Goal: Task Accomplishment & Management: Manage account settings

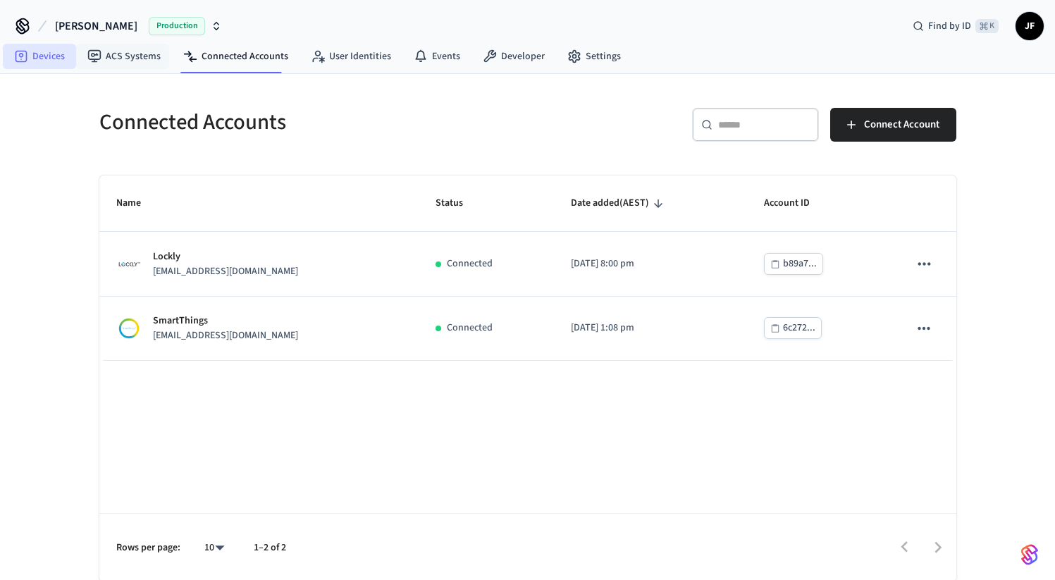
click at [20, 63] on icon at bounding box center [21, 56] width 14 height 14
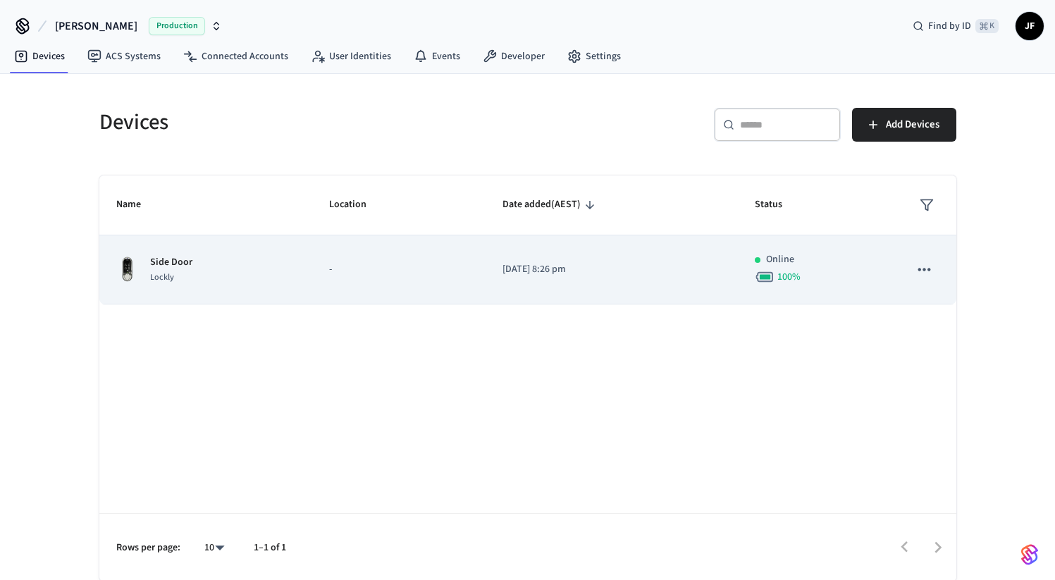
click at [374, 276] on p "-" at bounding box center [399, 269] width 140 height 15
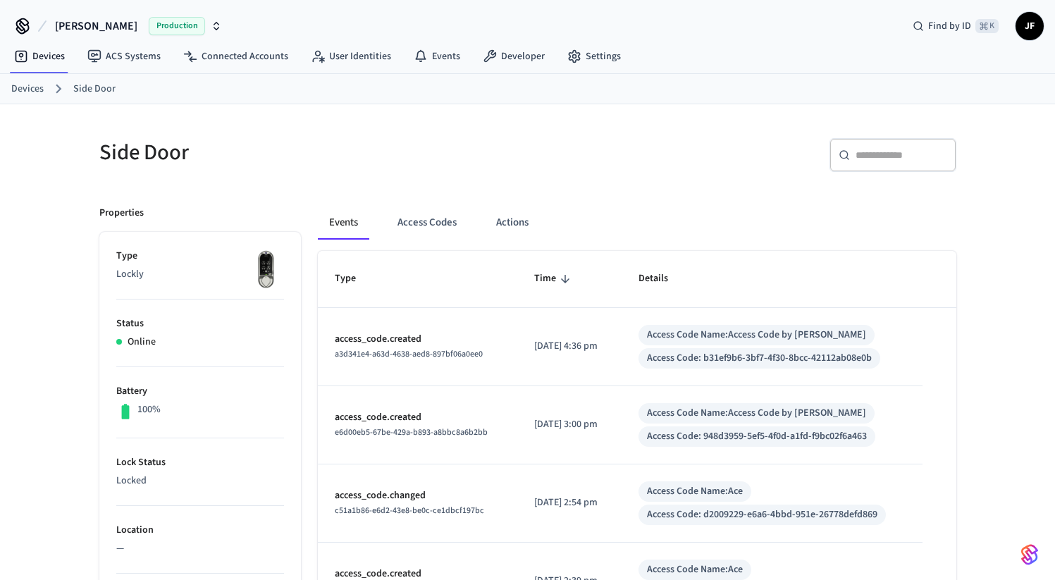
click at [622, 327] on td "[DATE] 4:36 pm" at bounding box center [570, 347] width 104 height 78
click at [415, 228] on button "Access Codes" at bounding box center [427, 223] width 82 height 34
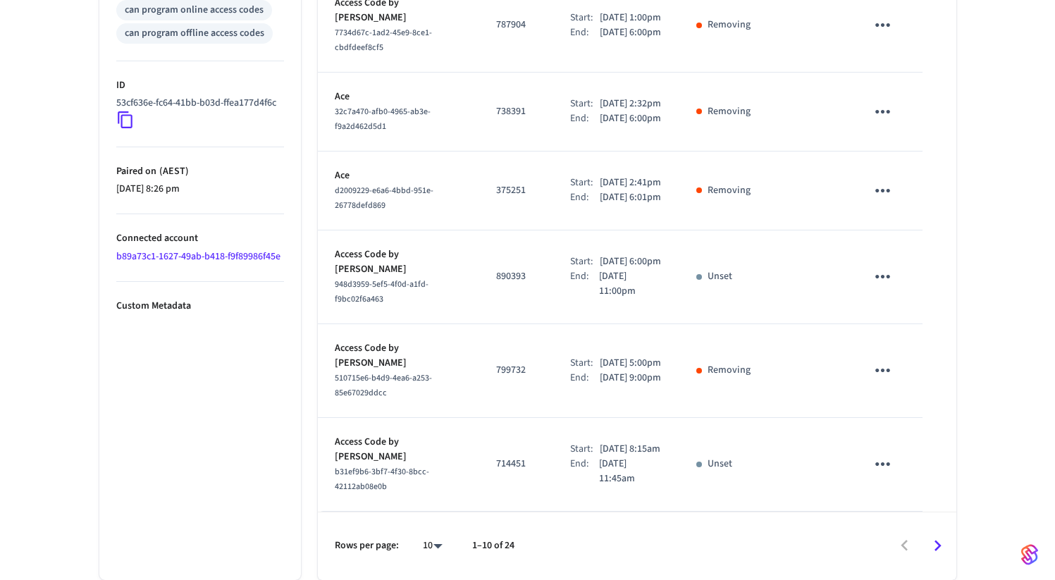
scroll to position [734, 0]
click at [941, 544] on icon "Go to next page" at bounding box center [938, 546] width 22 height 22
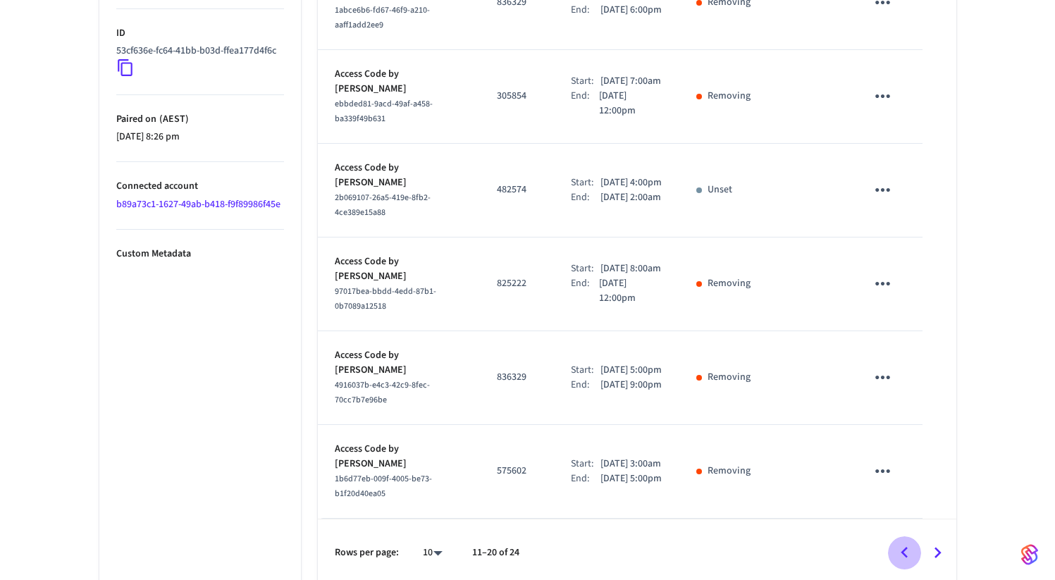
click at [898, 546] on icon "Go to previous page" at bounding box center [905, 553] width 22 height 22
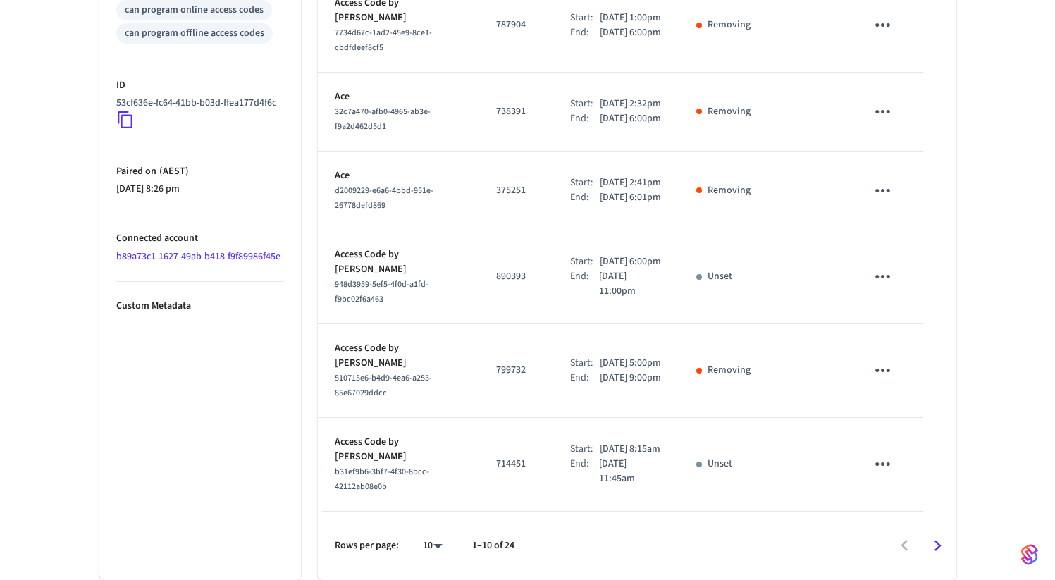
click at [890, 466] on icon "sticky table" at bounding box center [883, 464] width 22 height 22
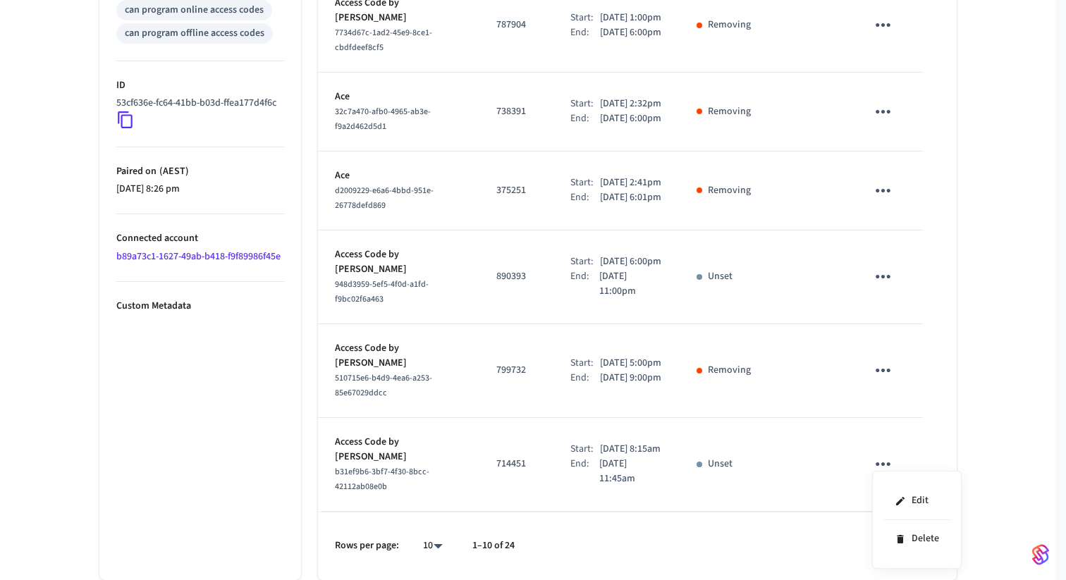
click at [788, 479] on div at bounding box center [533, 290] width 1066 height 580
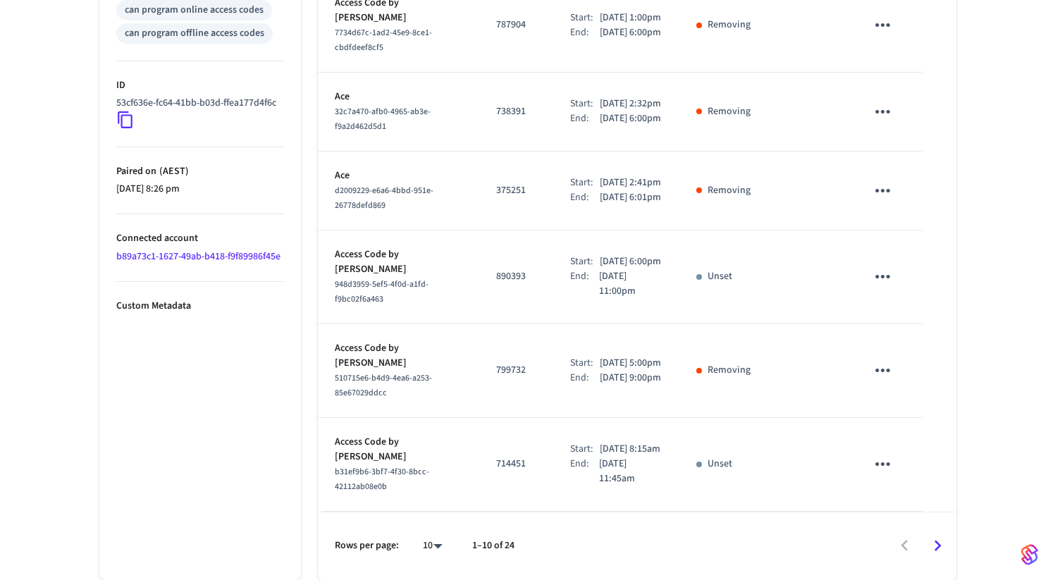
click at [883, 464] on icon "sticky table" at bounding box center [883, 465] width 15 height 4
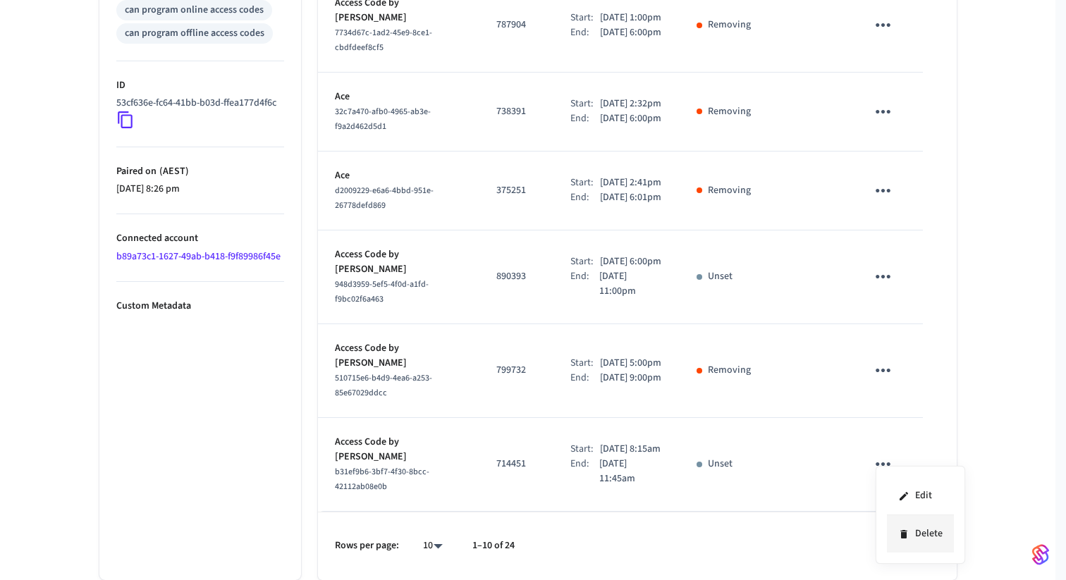
click at [908, 540] on li "Delete" at bounding box center [920, 533] width 67 height 37
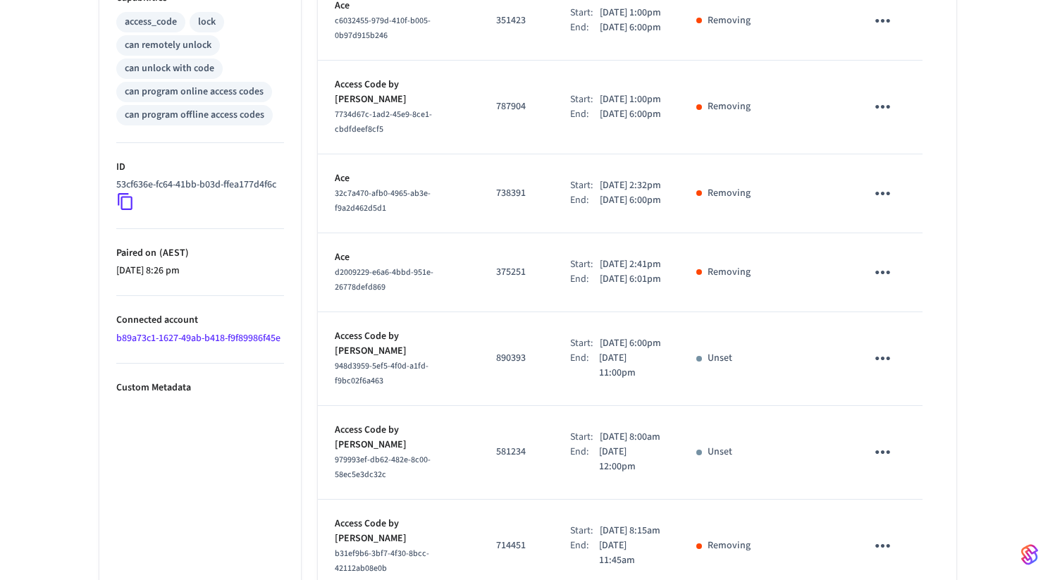
scroll to position [598, 0]
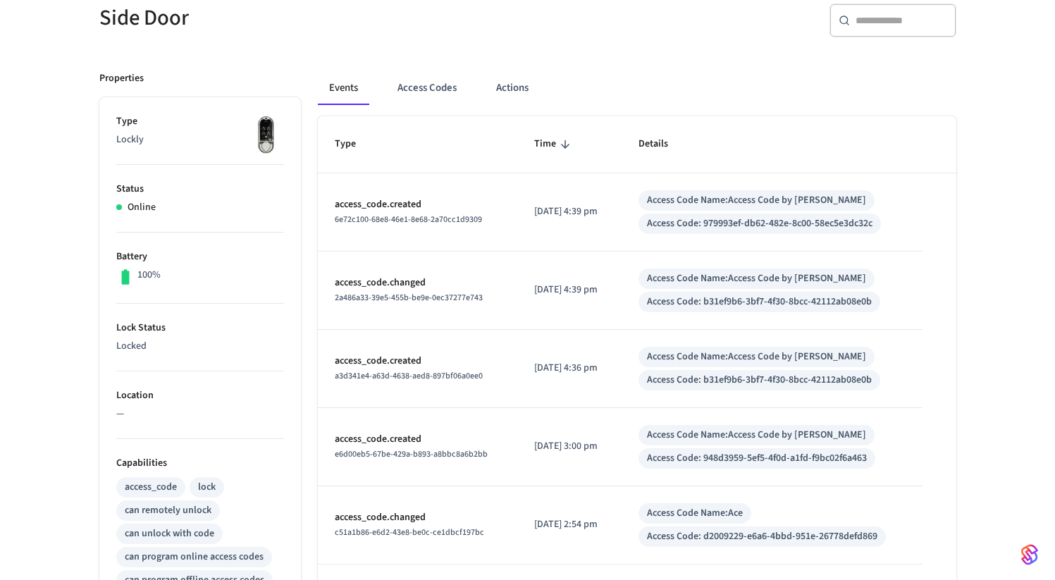
scroll to position [121, 0]
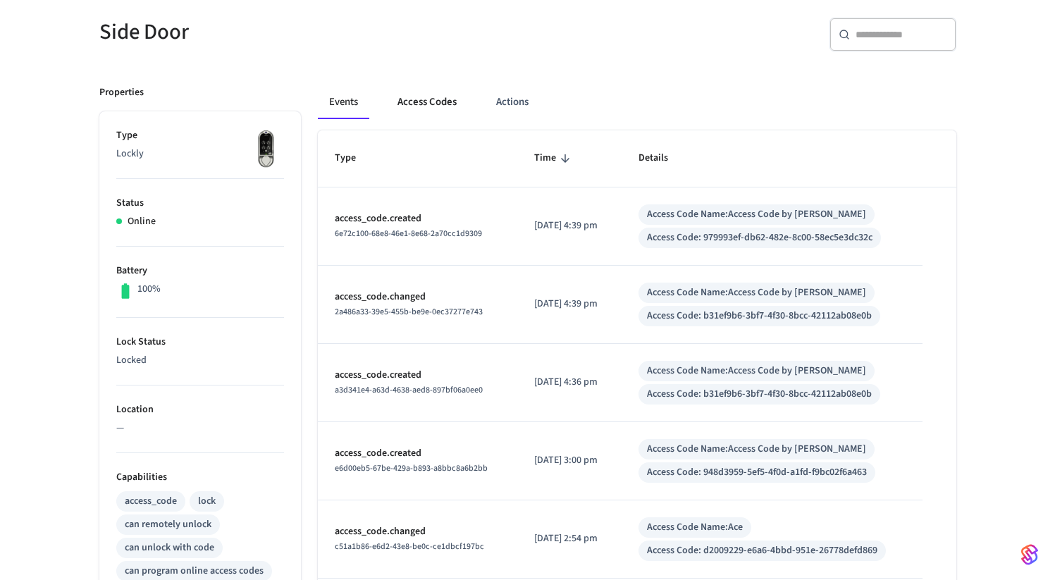
click at [425, 104] on button "Access Codes" at bounding box center [427, 102] width 82 height 34
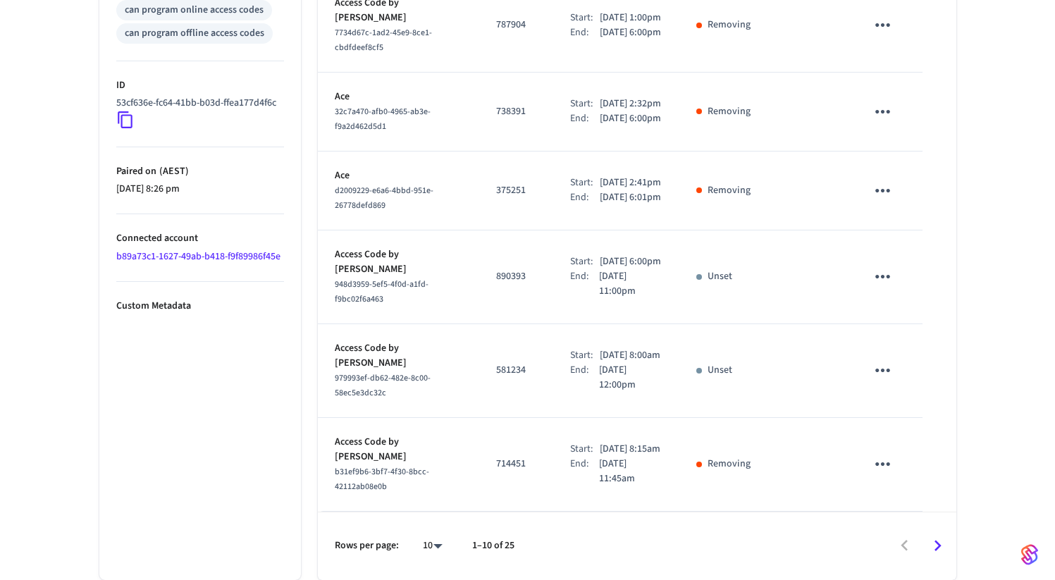
scroll to position [701, 0]
click at [880, 381] on icon "sticky table" at bounding box center [883, 371] width 22 height 22
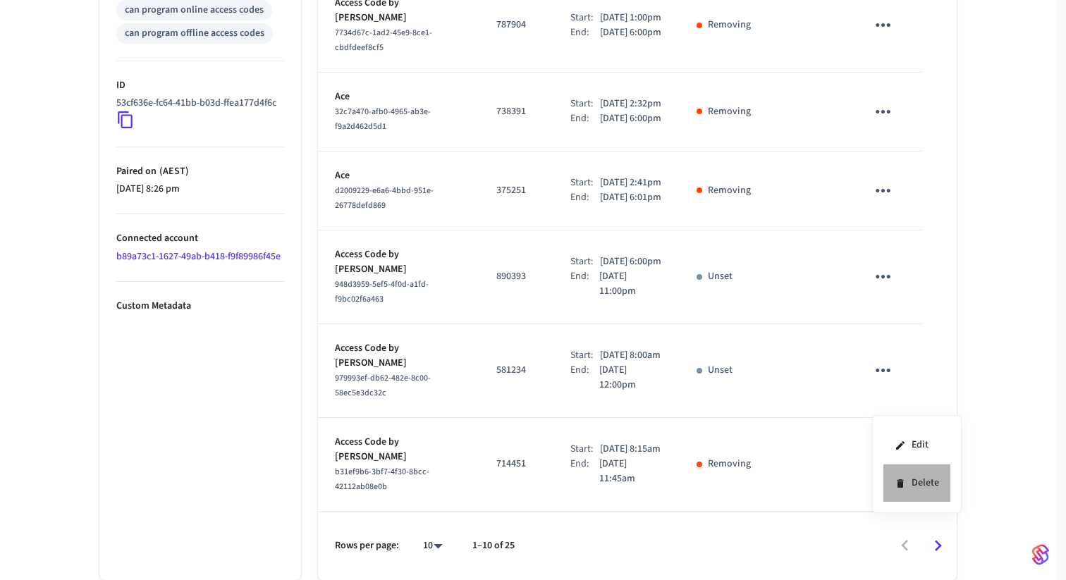
click at [907, 494] on li "Delete" at bounding box center [916, 483] width 67 height 37
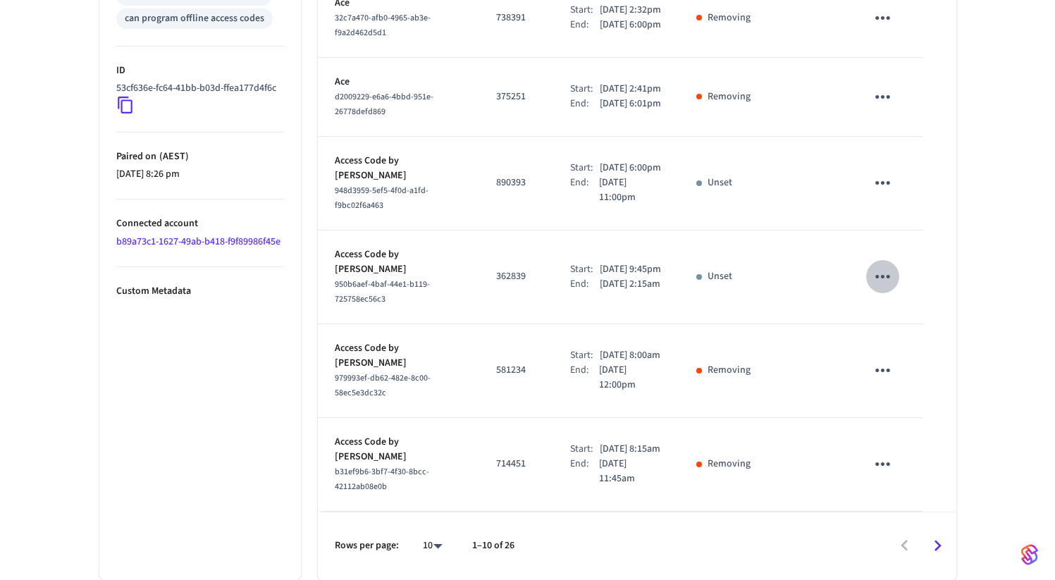
click at [876, 288] on icon "sticky table" at bounding box center [883, 277] width 22 height 22
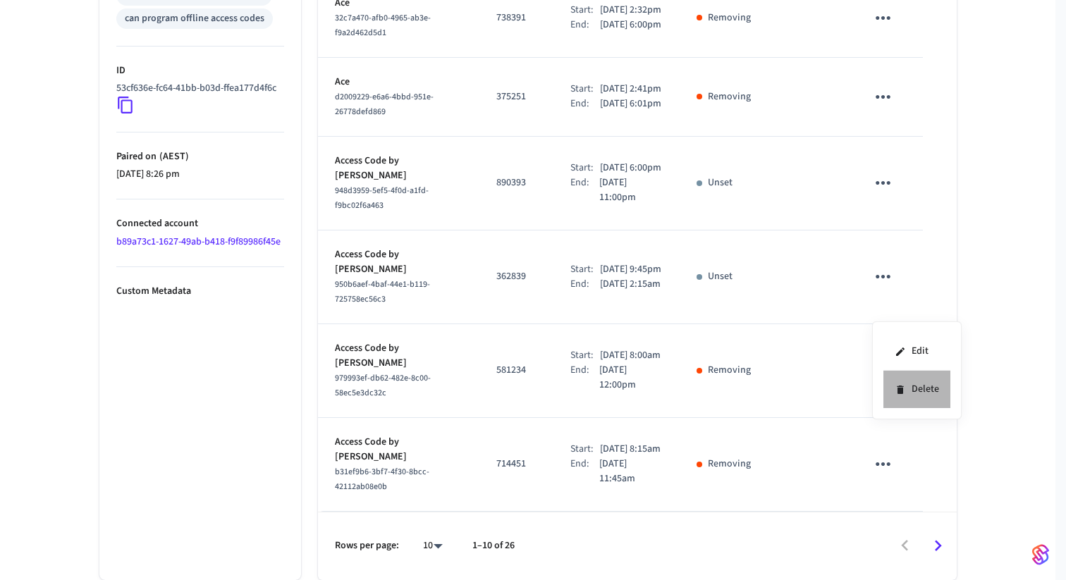
click at [893, 391] on li "Delete" at bounding box center [916, 389] width 67 height 37
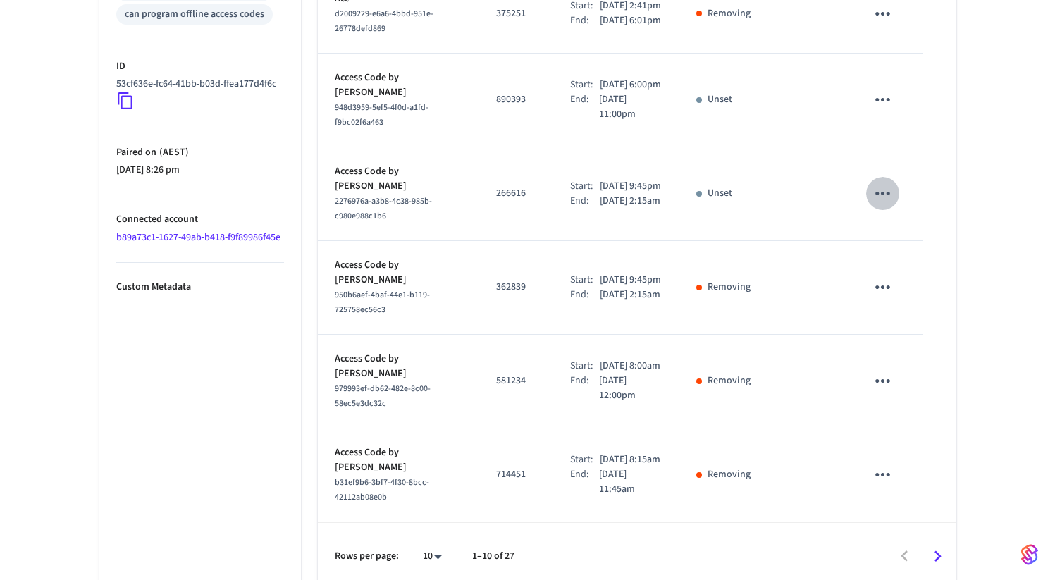
click at [880, 204] on icon "sticky table" at bounding box center [883, 194] width 22 height 22
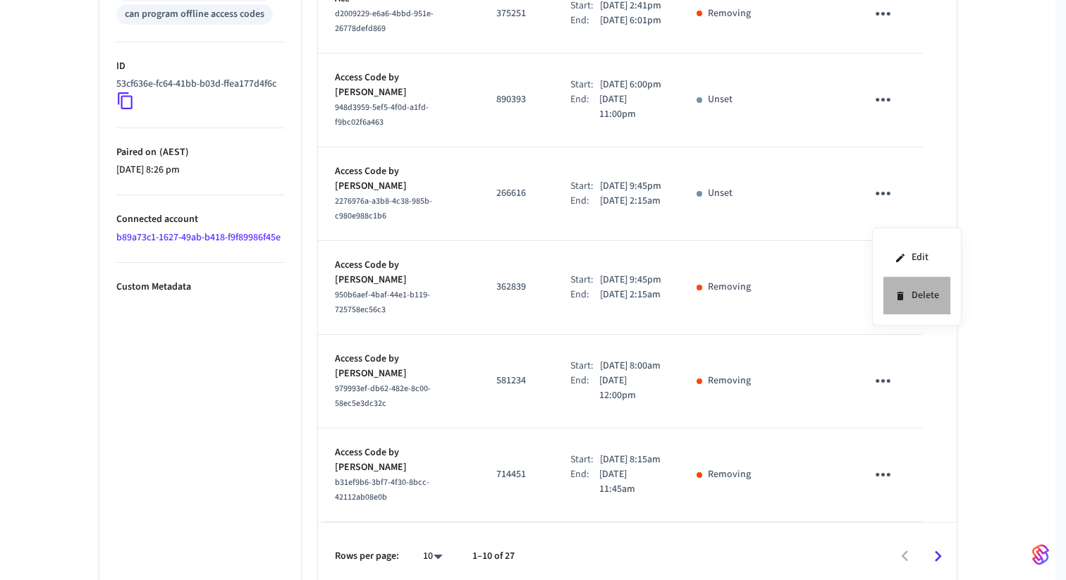
click at [898, 293] on icon at bounding box center [900, 295] width 11 height 11
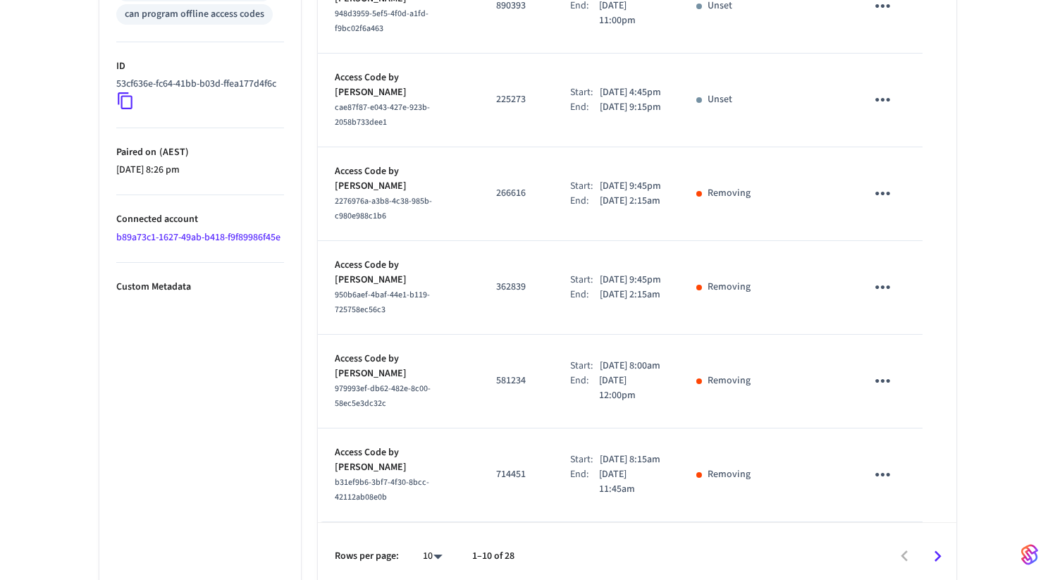
click at [874, 111] on icon "sticky table" at bounding box center [883, 100] width 22 height 22
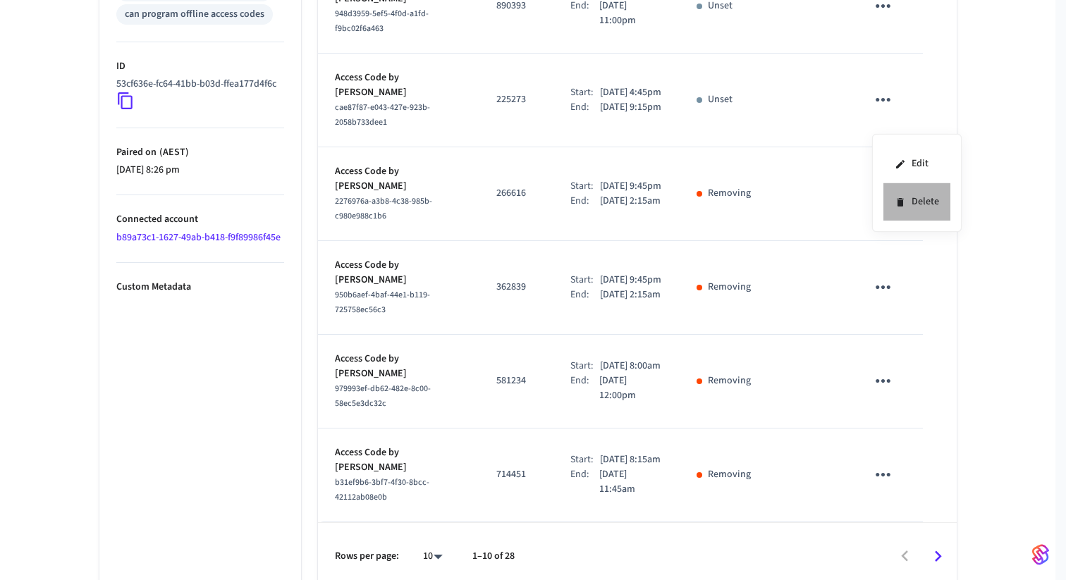
click at [905, 203] on icon at bounding box center [900, 202] width 11 height 11
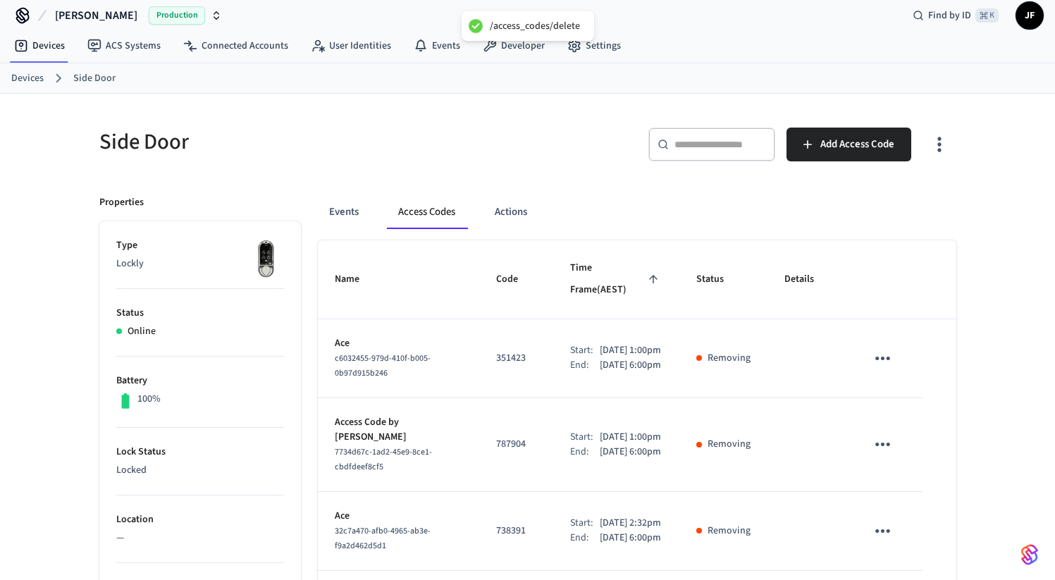
scroll to position [0, 0]
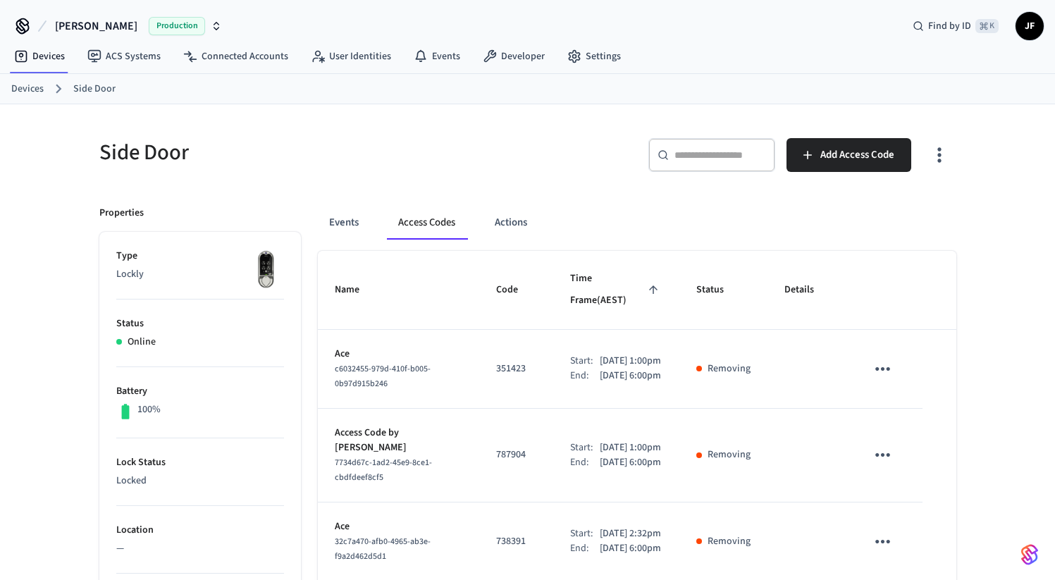
click at [927, 171] on button "button" at bounding box center [939, 155] width 33 height 56
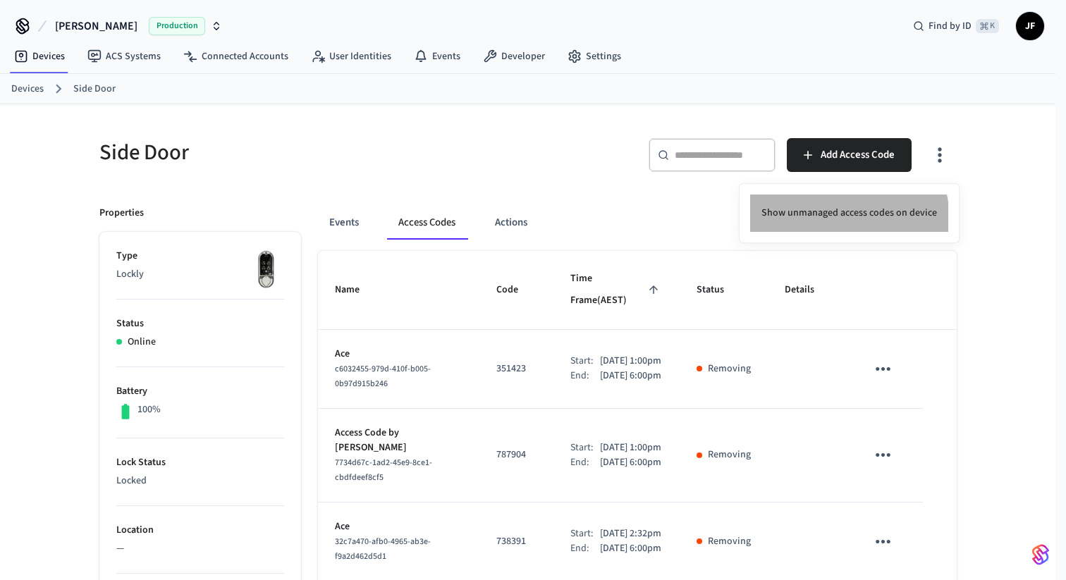
click at [814, 226] on li "Show unmanaged access codes on device" at bounding box center [849, 213] width 198 height 37
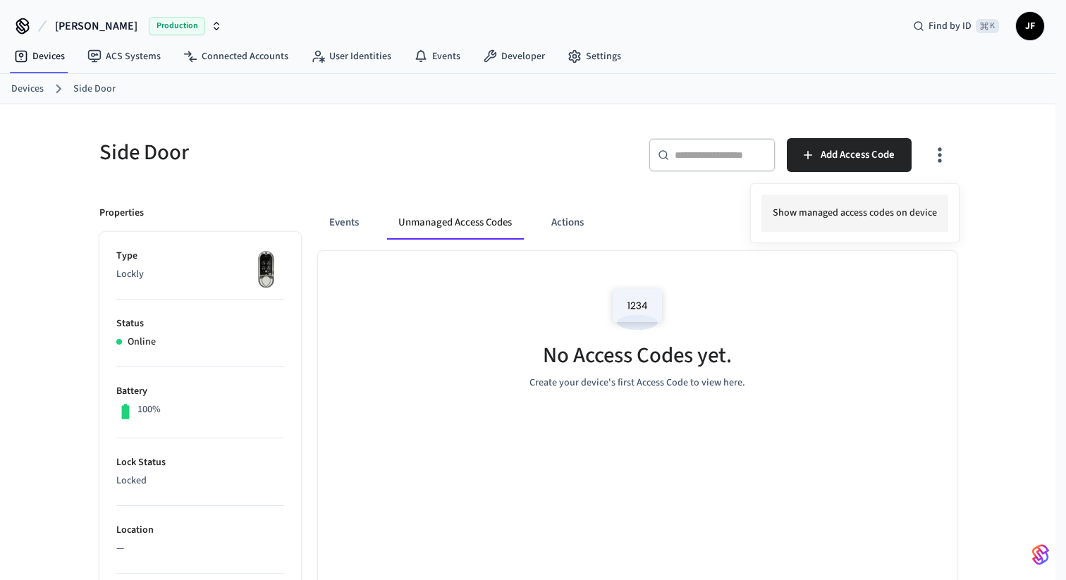
click at [814, 226] on li "Show managed access codes on device" at bounding box center [854, 213] width 187 height 37
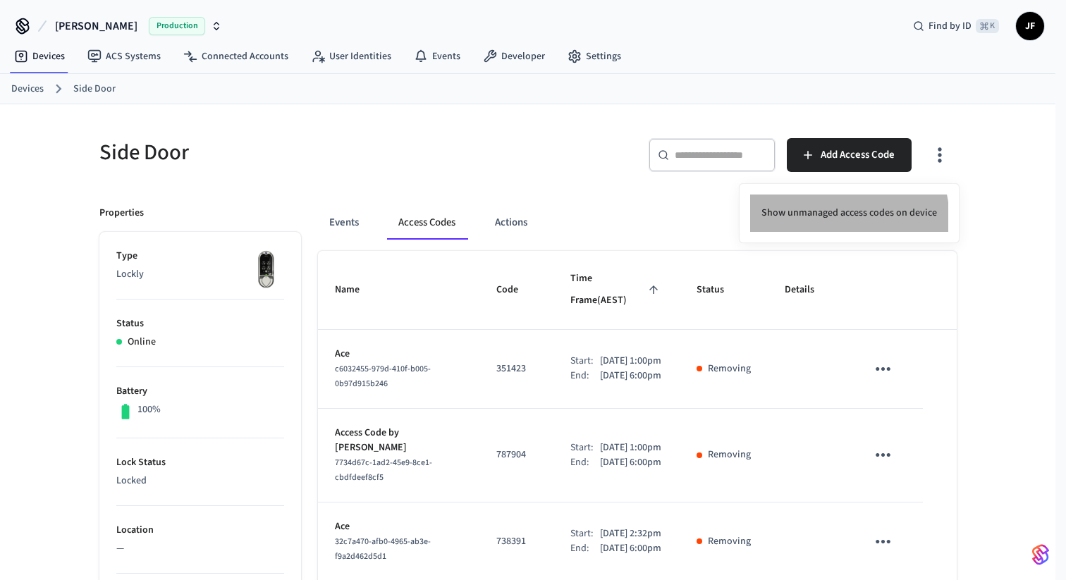
click at [814, 226] on li "Show unmanaged access codes on device" at bounding box center [849, 213] width 198 height 37
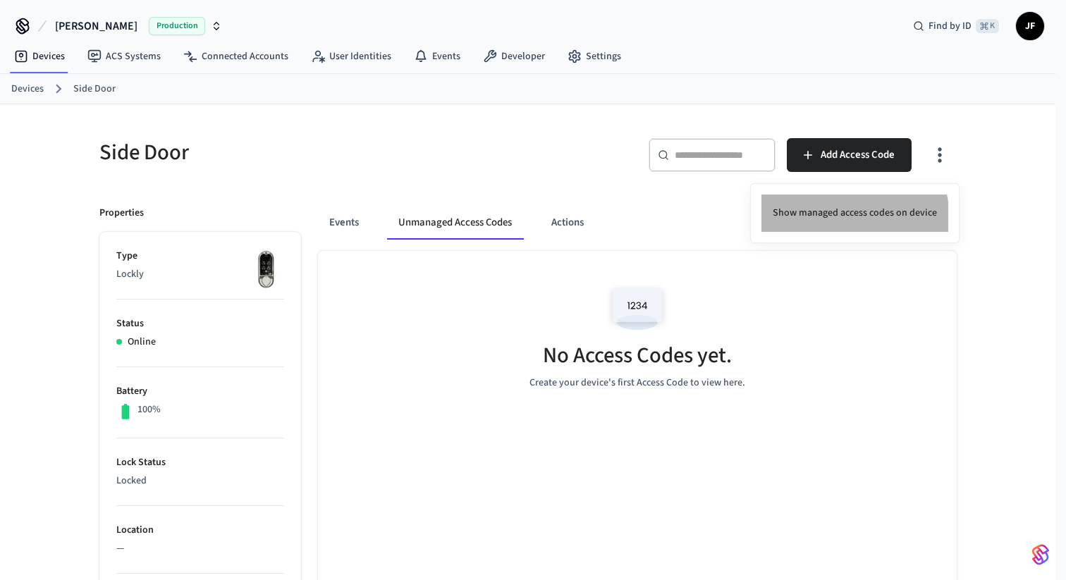
click at [814, 226] on li "Show managed access codes on device" at bounding box center [854, 213] width 187 height 37
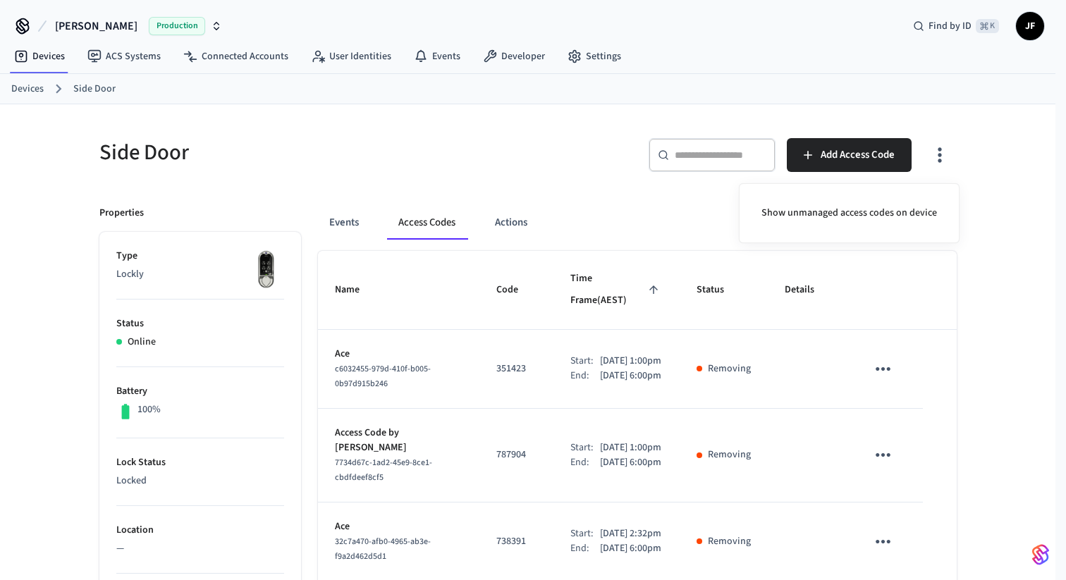
click at [710, 280] on div at bounding box center [533, 290] width 1066 height 580
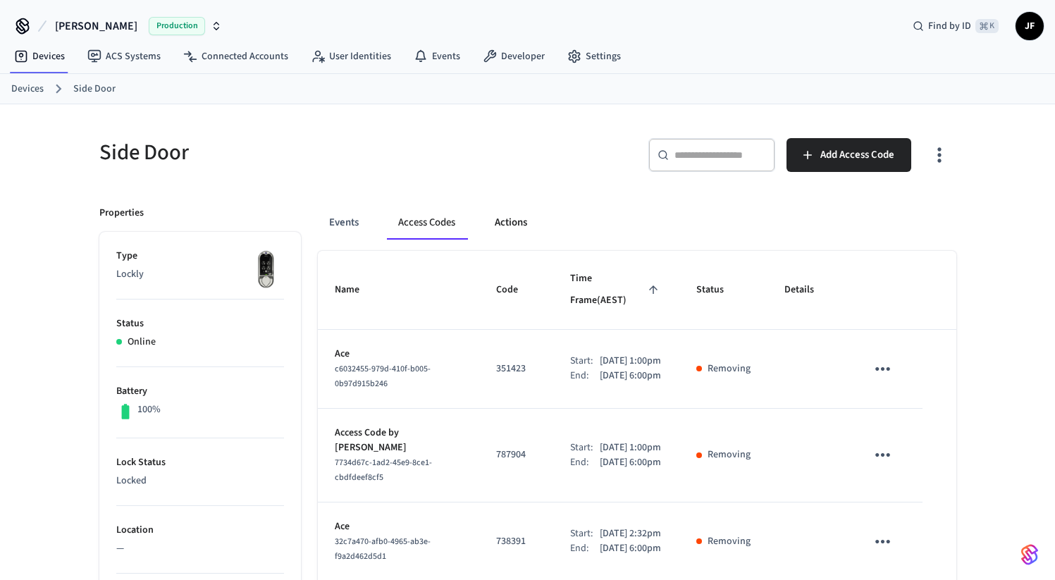
click at [516, 224] on button "Actions" at bounding box center [511, 223] width 55 height 34
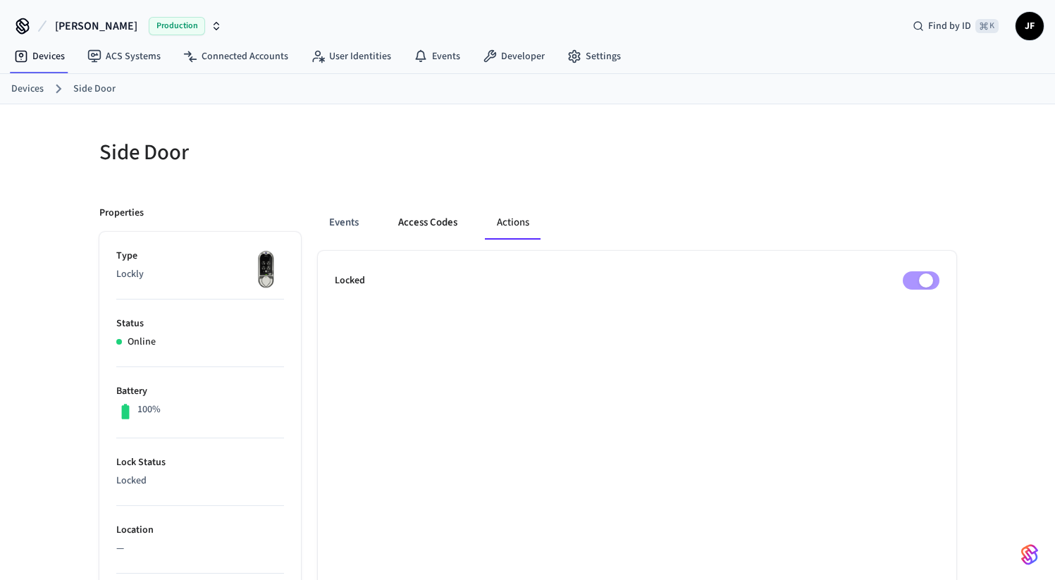
click at [442, 225] on button "Access Codes" at bounding box center [428, 223] width 82 height 34
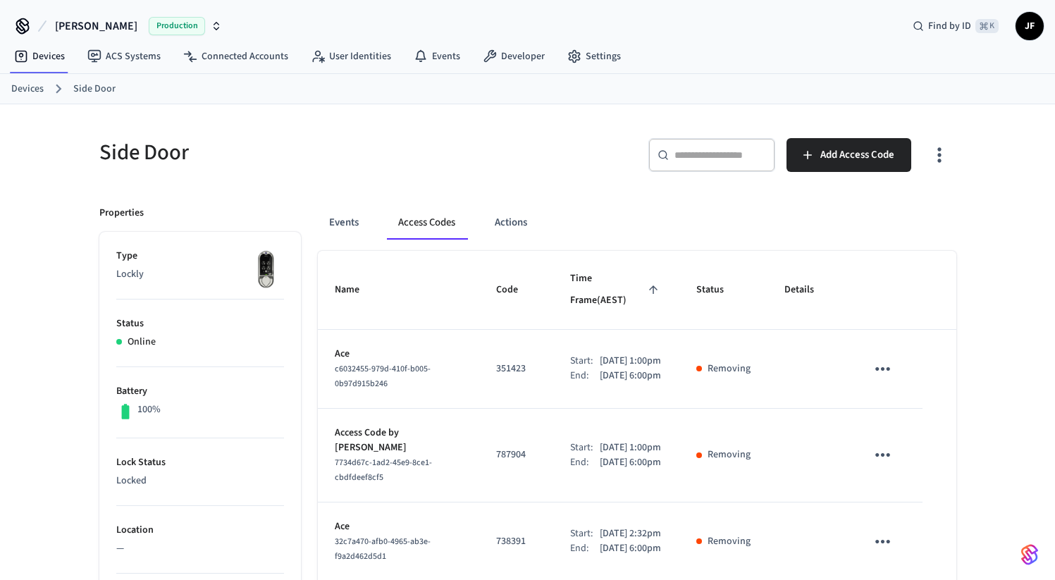
scroll to position [734, 0]
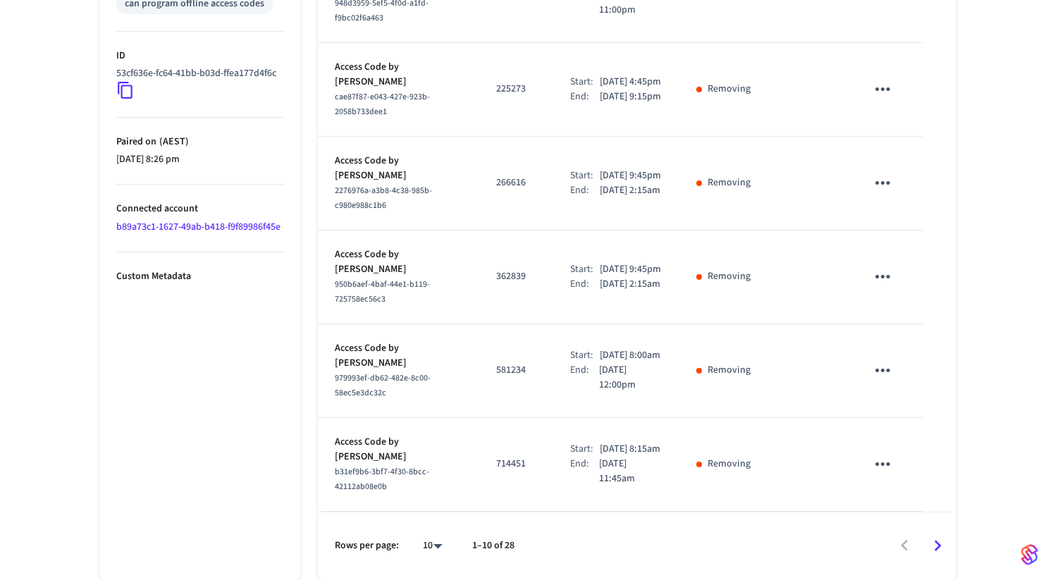
click at [938, 549] on icon "Go to next page" at bounding box center [938, 546] width 22 height 22
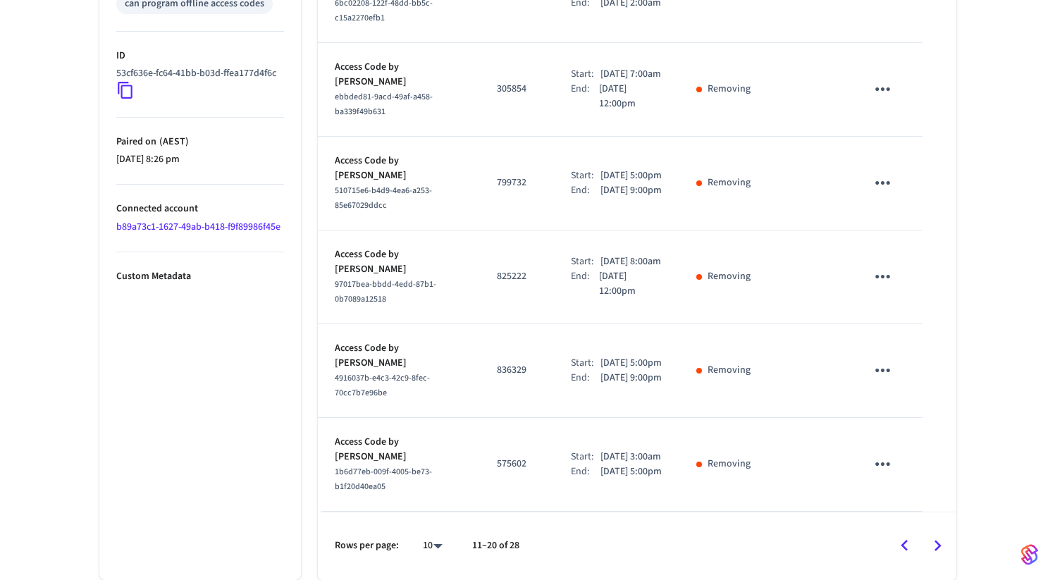
scroll to position [0, 0]
click at [934, 539] on icon "Go to next page" at bounding box center [938, 546] width 22 height 22
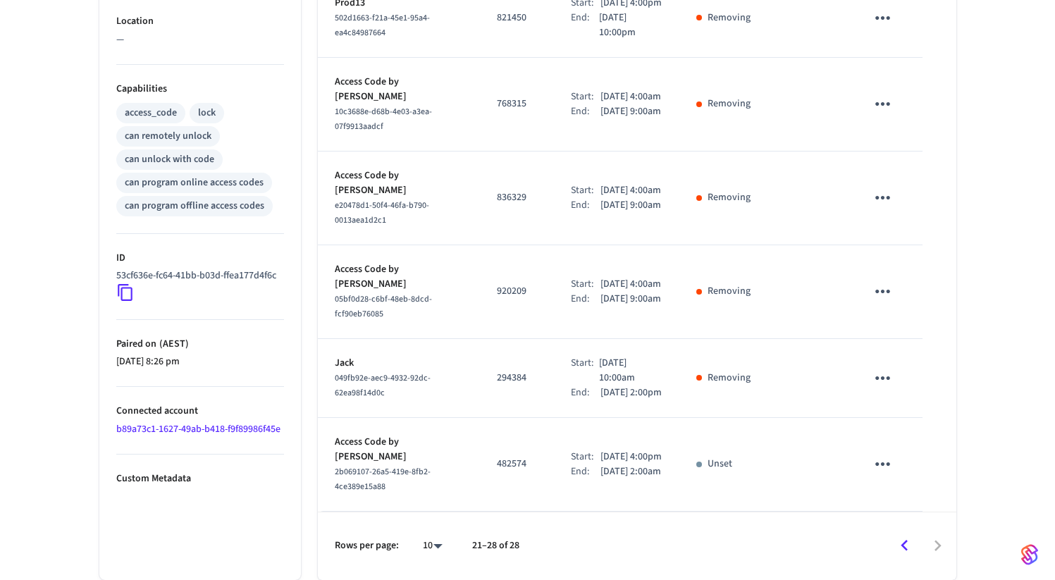
click at [940, 540] on div at bounding box center [745, 546] width 422 height 33
click at [899, 564] on div "Rows per page: 10 ** 21–28 of 28" at bounding box center [637, 546] width 639 height 68
click at [907, 546] on icon "Go to previous page" at bounding box center [905, 546] width 22 height 22
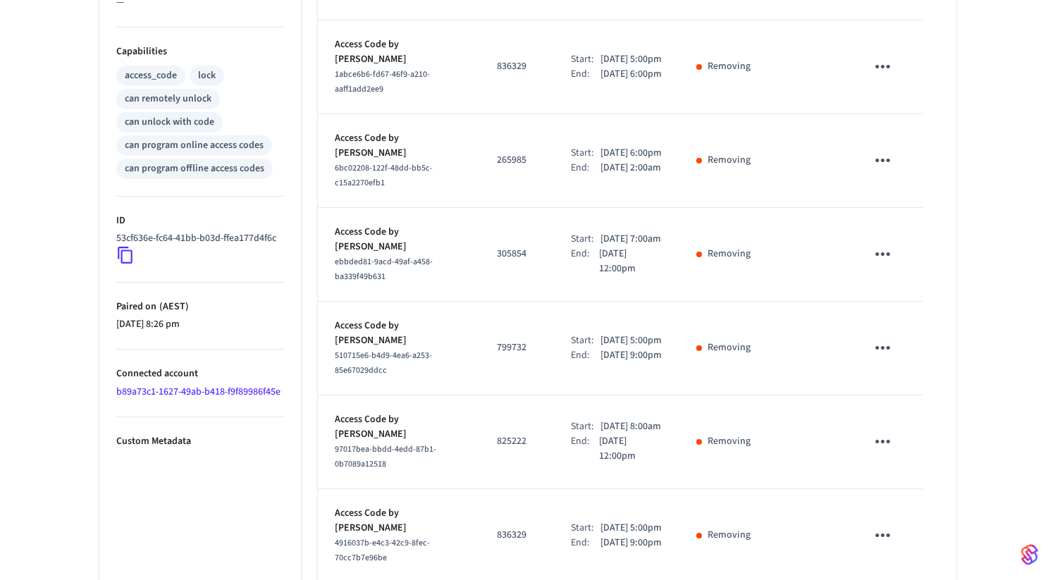
click at [907, 546] on td "sticky table" at bounding box center [886, 536] width 73 height 94
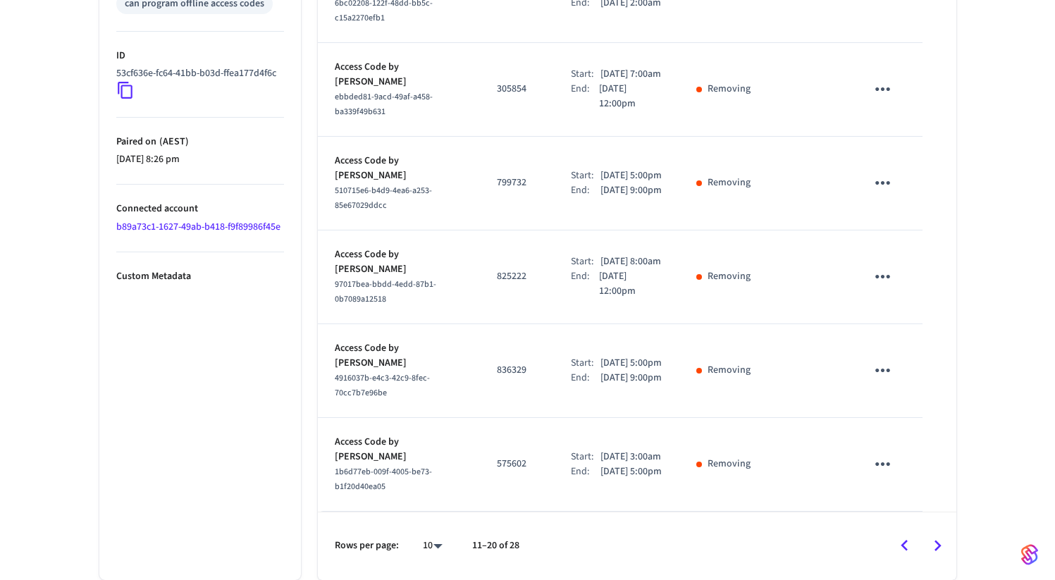
click at [901, 573] on div "Rows per page: 10 ** 11–20 of 28" at bounding box center [637, 546] width 639 height 68
click at [902, 553] on icon "Go to previous page" at bounding box center [905, 546] width 22 height 22
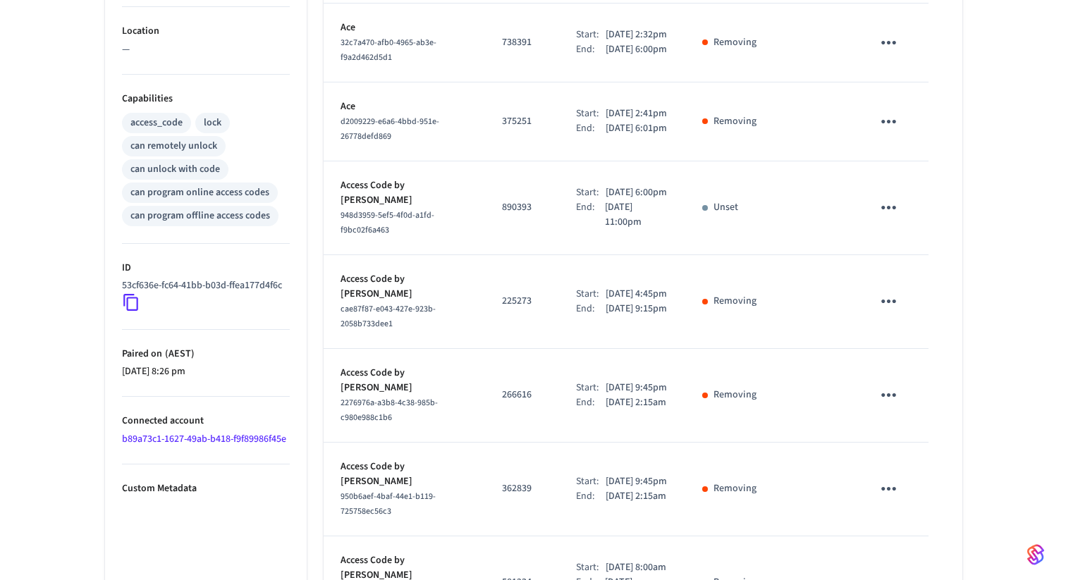
scroll to position [501, 0]
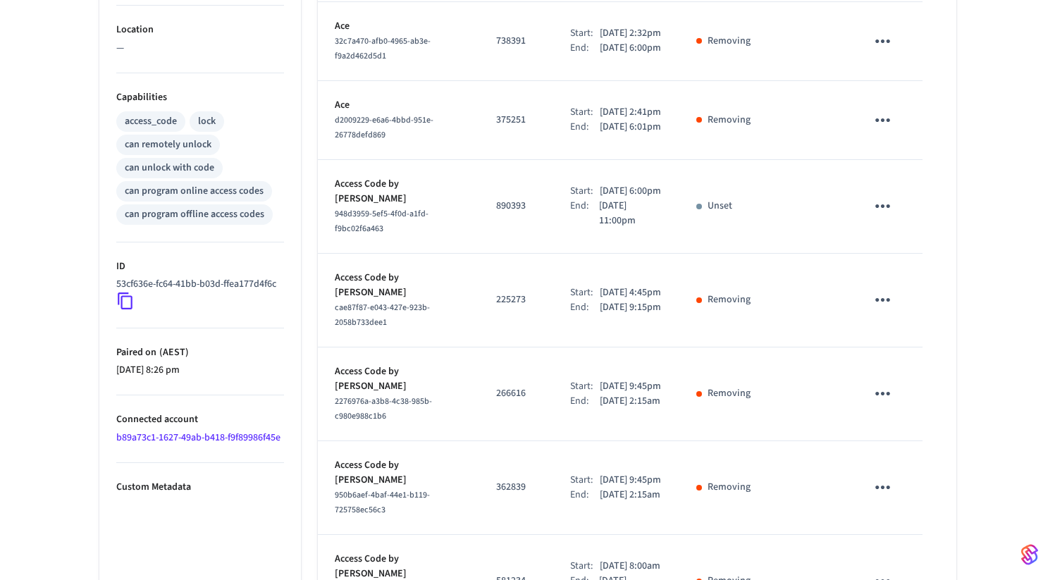
click at [886, 217] on icon "sticky table" at bounding box center [883, 206] width 22 height 22
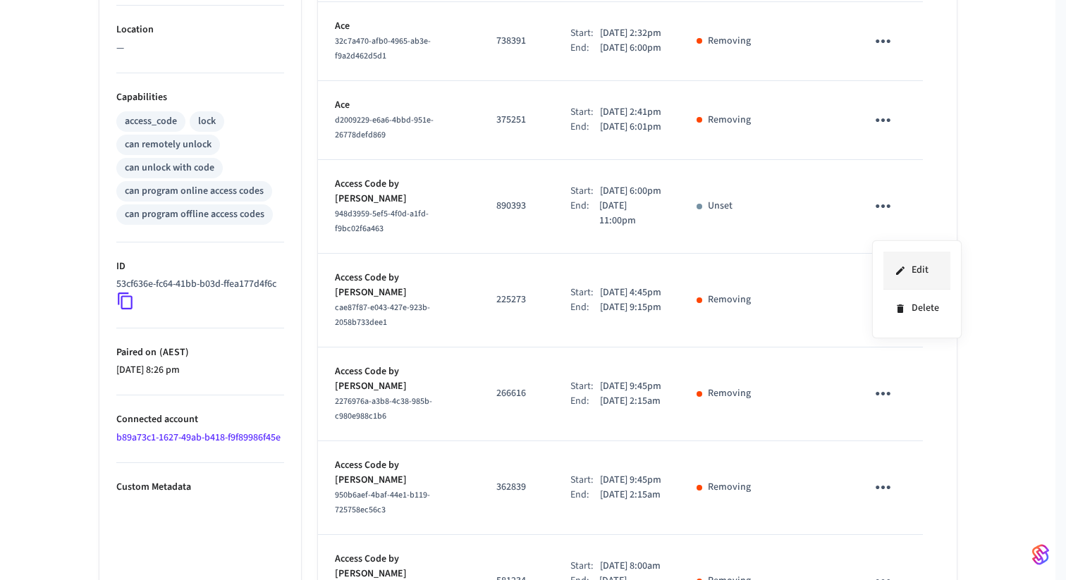
click at [902, 267] on icon at bounding box center [900, 270] width 8 height 8
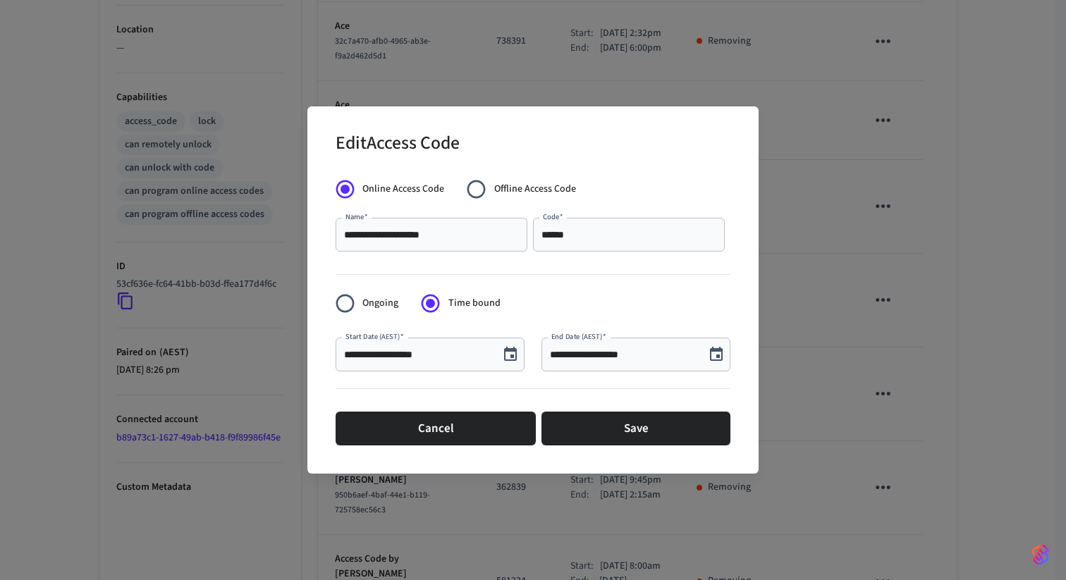
click at [493, 353] on div "**********" at bounding box center [430, 355] width 189 height 34
click at [506, 353] on icon "Choose date, selected date is Aug 24, 2025" at bounding box center [510, 354] width 17 height 17
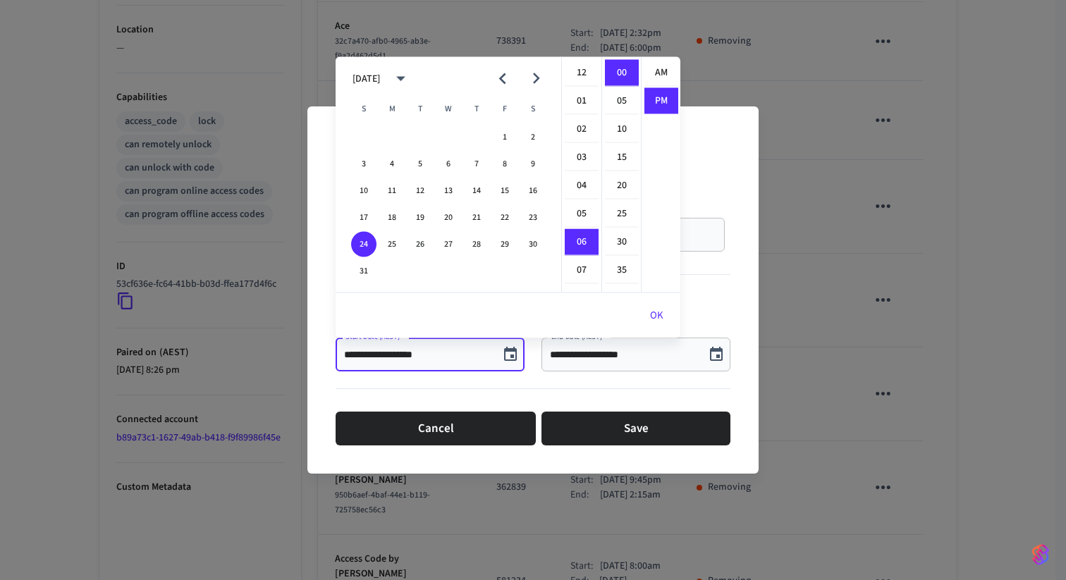
scroll to position [26, 0]
click at [577, 136] on li "05" at bounding box center [582, 131] width 34 height 27
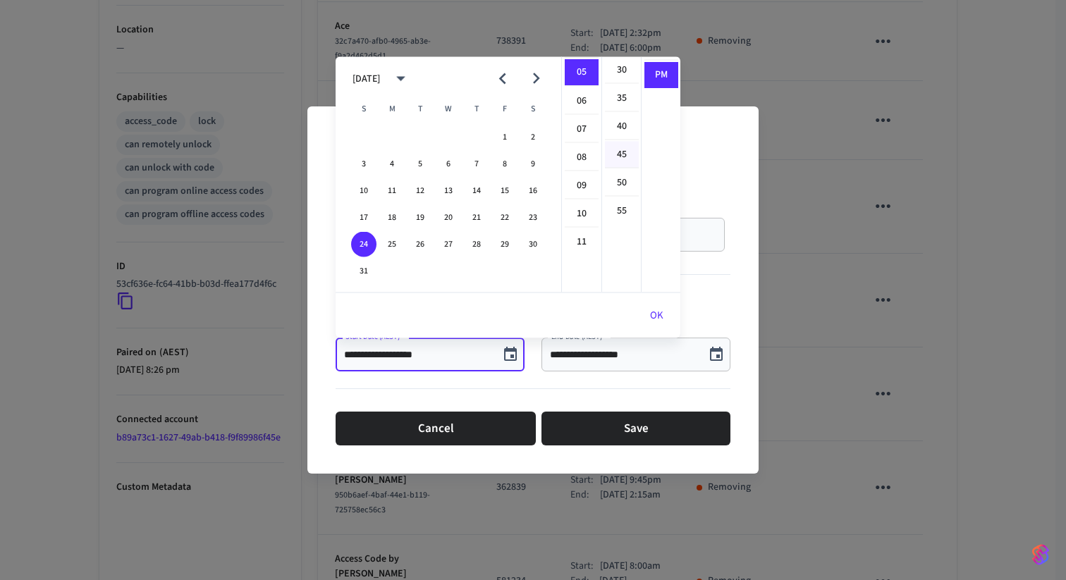
click at [623, 160] on li "45" at bounding box center [622, 155] width 34 height 27
type input "**********"
click at [667, 322] on button "OK" at bounding box center [656, 316] width 47 height 34
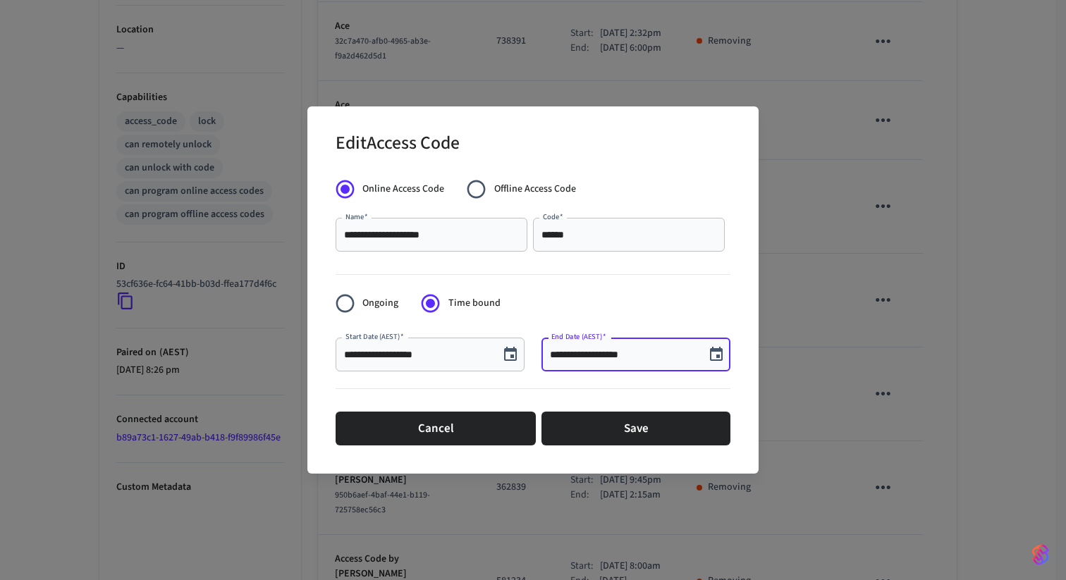
click at [645, 355] on input "**********" at bounding box center [623, 355] width 147 height 14
click at [614, 349] on input "**********" at bounding box center [623, 355] width 147 height 14
click at [725, 349] on button "Choose date, selected date is Aug 24, 2025" at bounding box center [716, 355] width 28 height 28
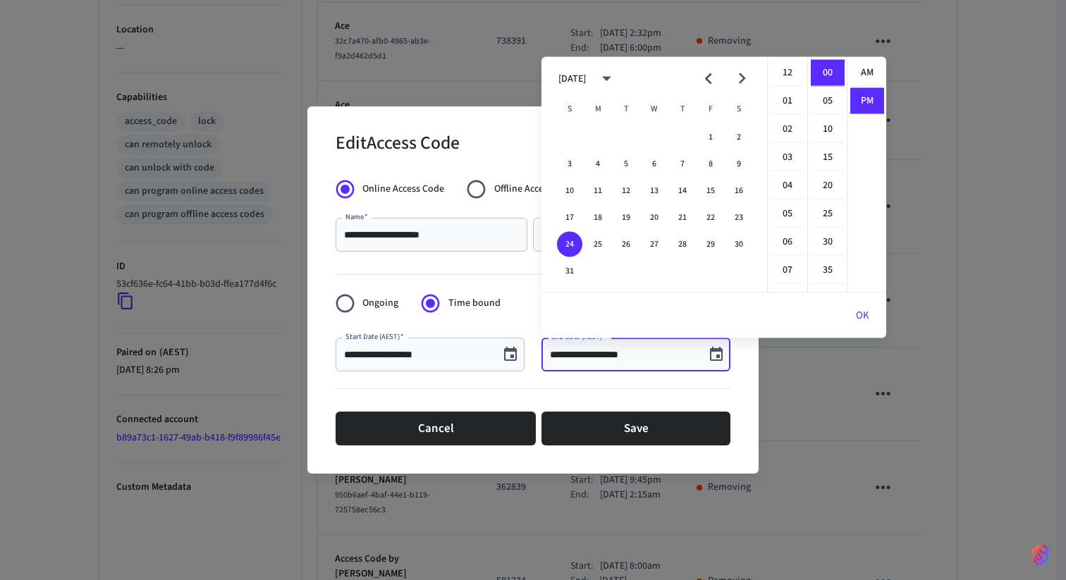
scroll to position [26, 0]
click at [826, 159] on li "15" at bounding box center [828, 158] width 34 height 27
type input "**********"
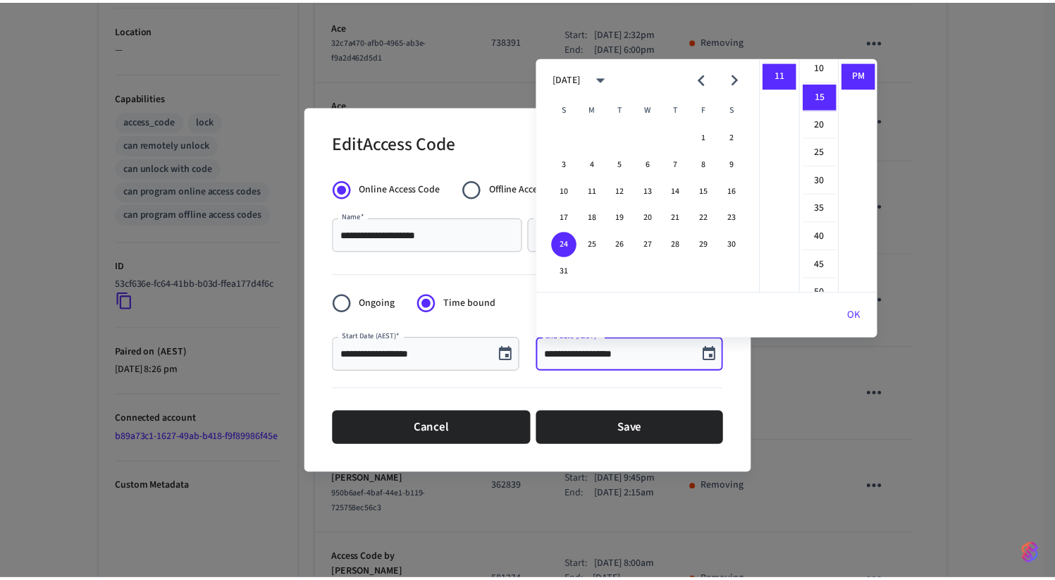
scroll to position [85, 0]
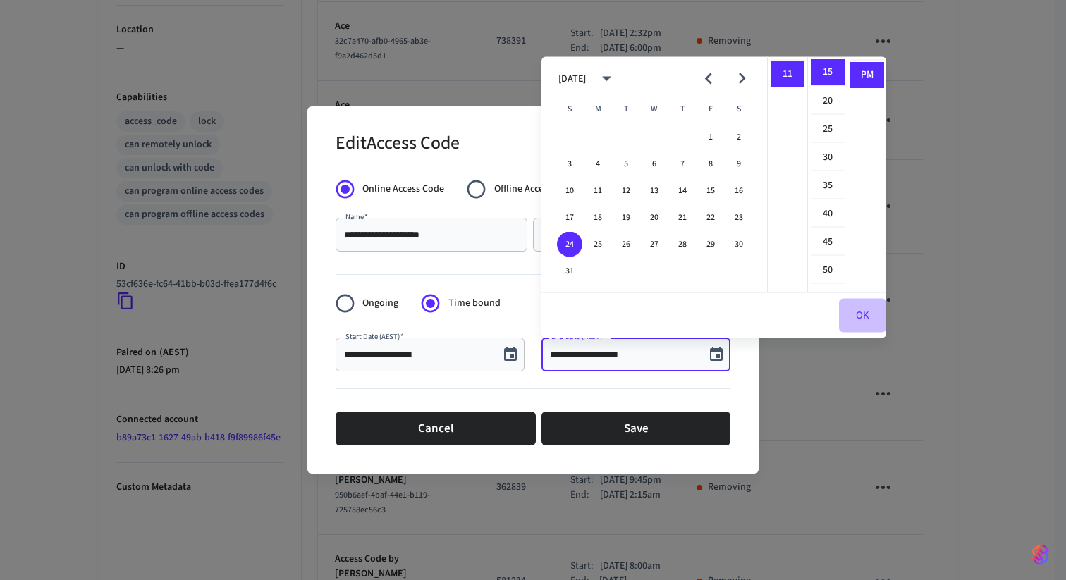
click at [870, 313] on button "OK" at bounding box center [862, 316] width 47 height 34
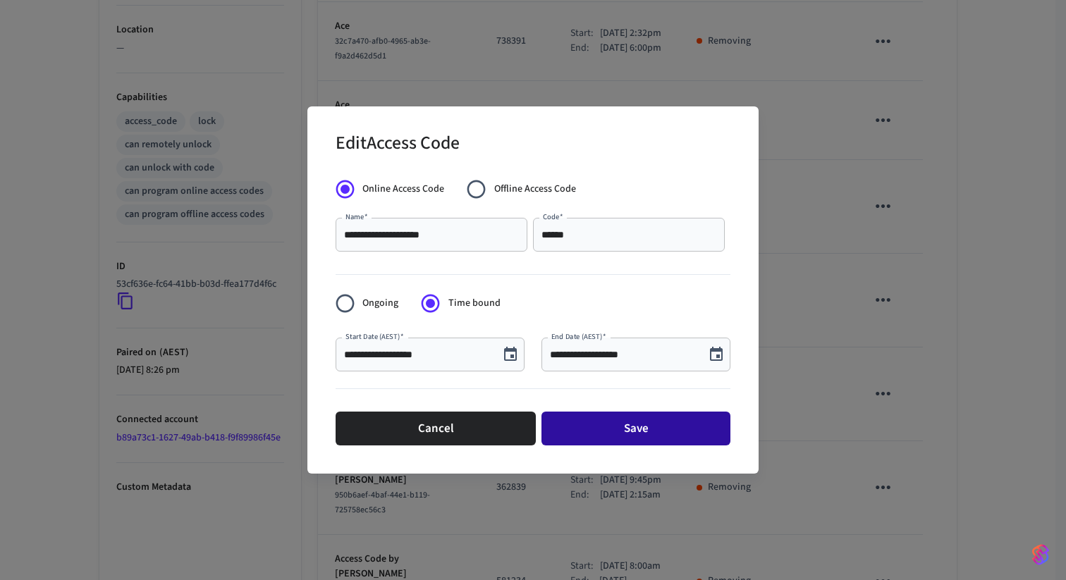
click at [647, 425] on button "Save" at bounding box center [635, 429] width 189 height 34
